Goal: Task Accomplishment & Management: Manage account settings

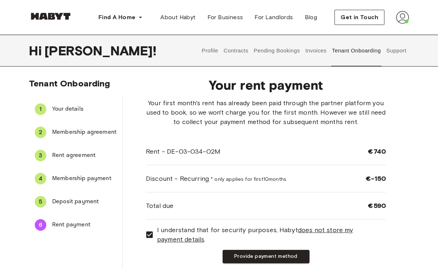
click at [244, 262] on button "Provide payment method" at bounding box center [266, 256] width 87 height 13
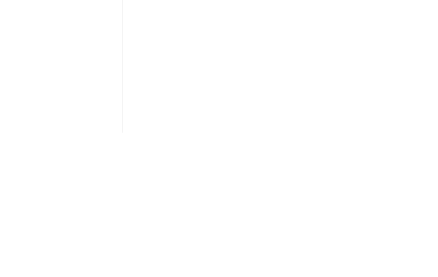
scroll to position [163, 0]
click at [381, 98] on div "The payment method you provide will be used to automatically charge your monthl…" at bounding box center [266, 116] width 240 height 361
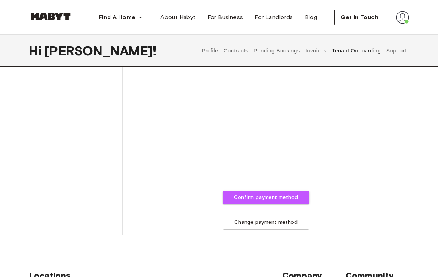
scroll to position [229, 0]
click at [297, 197] on button "Confirm payment method" at bounding box center [266, 198] width 87 height 13
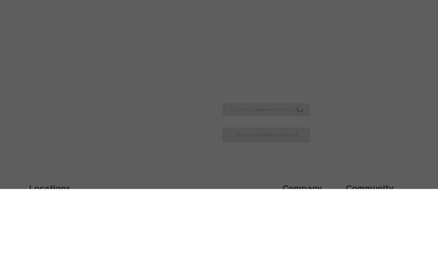
scroll to position [318, 0]
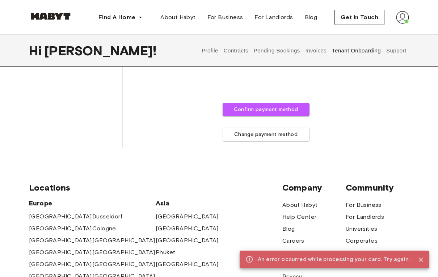
click at [293, 108] on button "Confirm payment method" at bounding box center [266, 109] width 87 height 13
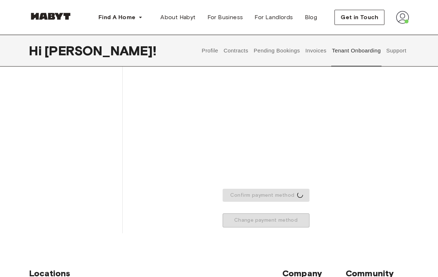
scroll to position [230, 0]
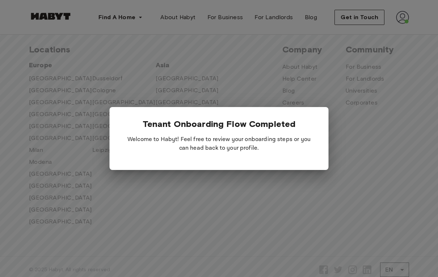
click at [377, 133] on div at bounding box center [219, 138] width 438 height 277
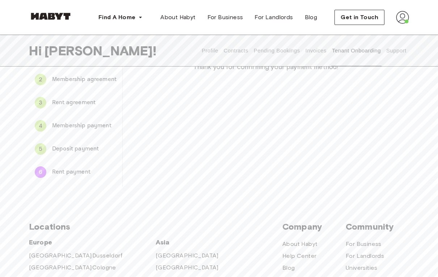
scroll to position [0, 0]
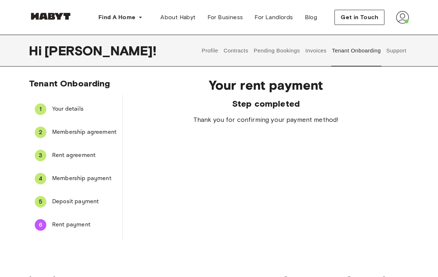
click at [317, 52] on button "Invoices" at bounding box center [315, 51] width 23 height 32
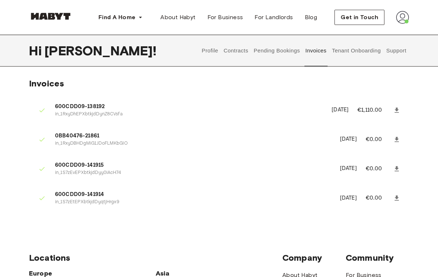
click at [357, 51] on button "Tenant Onboarding" at bounding box center [356, 51] width 51 height 32
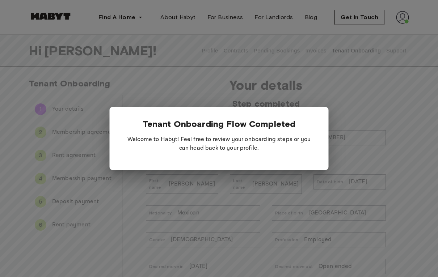
click at [62, 228] on div at bounding box center [219, 138] width 438 height 277
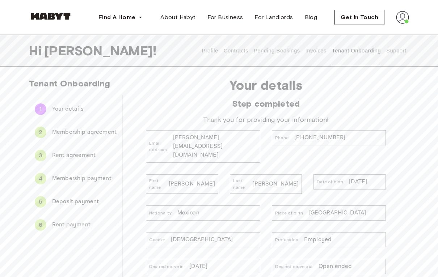
click at [56, 224] on span "Rent payment" at bounding box center [84, 225] width 64 height 9
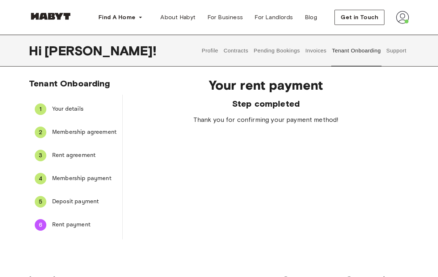
click at [321, 52] on button "Invoices" at bounding box center [315, 51] width 23 height 32
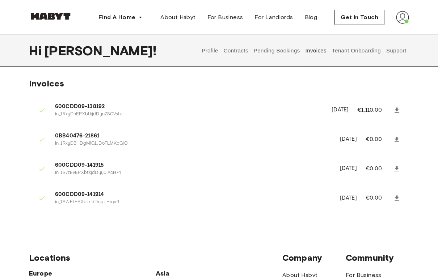
click at [407, 53] on button "Support" at bounding box center [396, 51] width 22 height 32
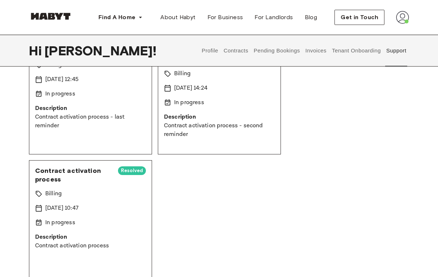
scroll to position [94, 0]
click at [64, 121] on p "Contract activation process - last reminder" at bounding box center [90, 121] width 111 height 17
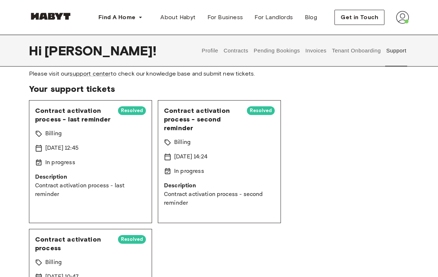
scroll to position [19, 0]
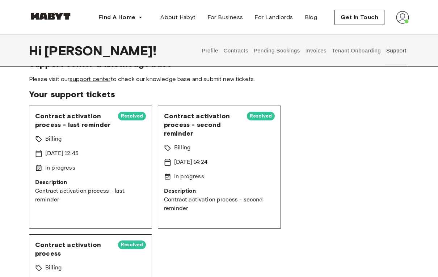
click at [64, 152] on p "[DATE] 12:45" at bounding box center [61, 154] width 33 height 9
click at [215, 49] on button "Profile" at bounding box center [210, 51] width 18 height 32
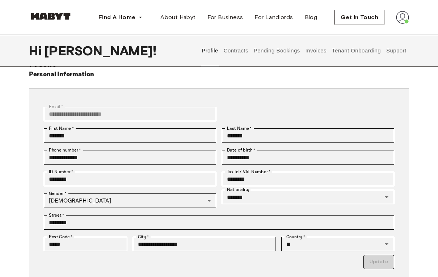
click at [241, 55] on button "Contracts" at bounding box center [236, 51] width 26 height 32
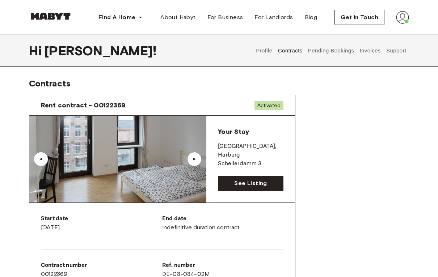
click at [263, 48] on button "Profile" at bounding box center [264, 51] width 18 height 32
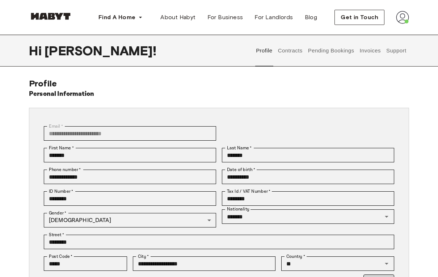
click at [337, 55] on button "Pending Bookings" at bounding box center [331, 51] width 48 height 32
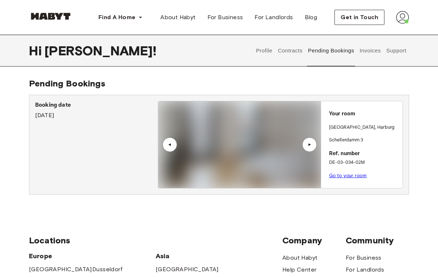
click at [401, 18] on img at bounding box center [402, 17] width 13 height 13
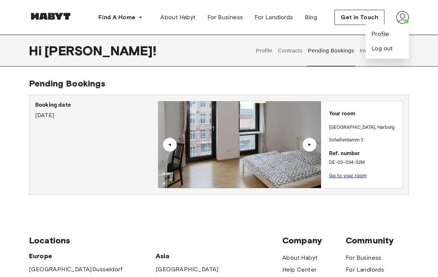
click at [359, 175] on link "Go to your room" at bounding box center [348, 175] width 38 height 5
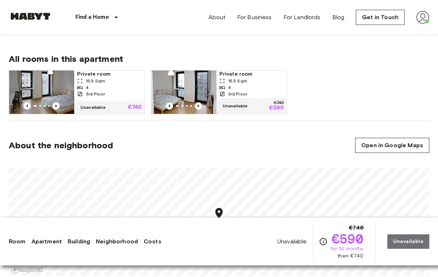
scroll to position [341, 0]
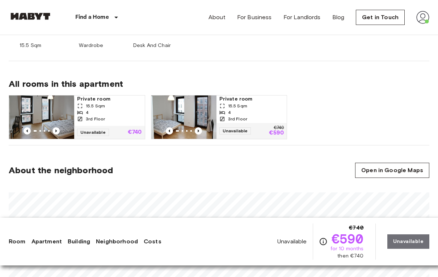
click at [41, 113] on img at bounding box center [41, 117] width 65 height 43
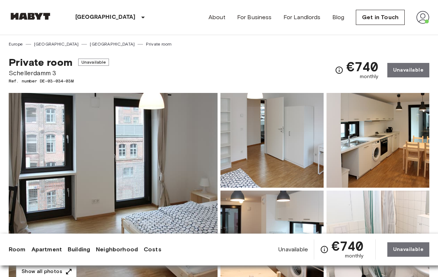
click at [31, 19] on img at bounding box center [30, 16] width 43 height 7
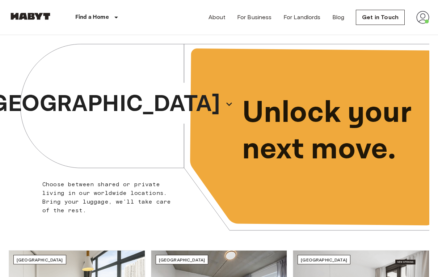
click at [422, 18] on img at bounding box center [422, 17] width 13 height 13
click at [403, 29] on li "Profile" at bounding box center [396, 30] width 72 height 13
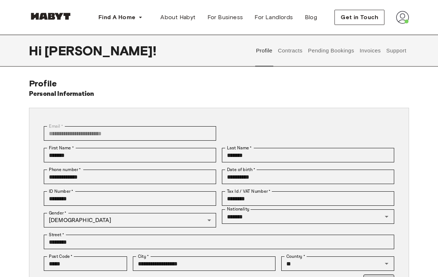
click at [402, 51] on button "Support" at bounding box center [396, 51] width 22 height 32
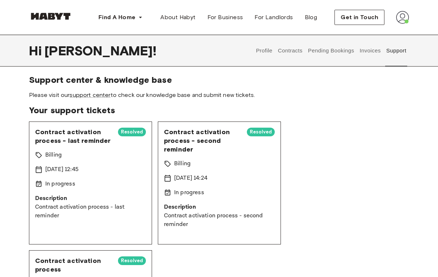
scroll to position [3, 0]
click at [89, 94] on link "support center" at bounding box center [90, 95] width 41 height 7
